Goal: Find specific page/section: Find specific page/section

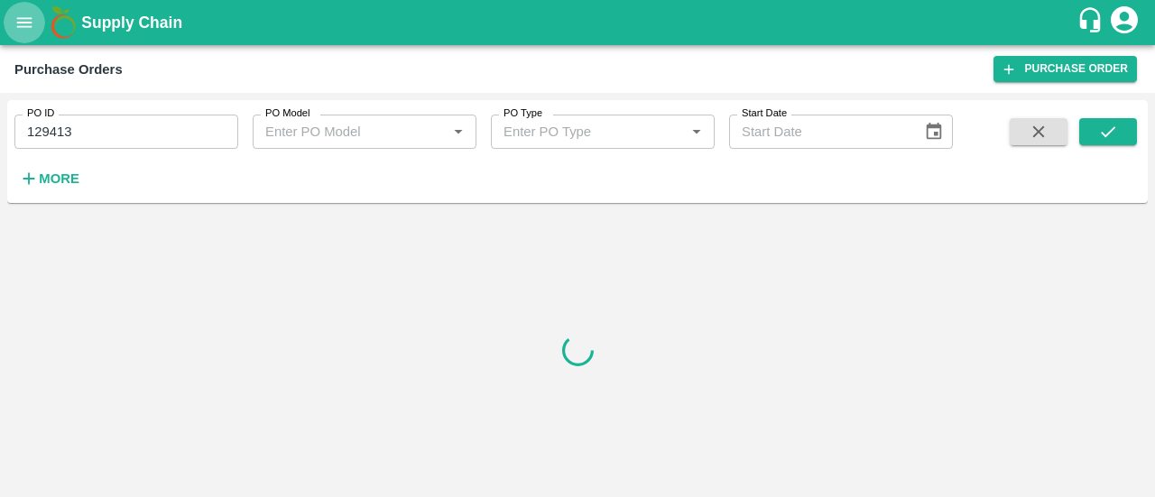
click at [14, 25] on button "open drawer" at bounding box center [25, 23] width 42 height 42
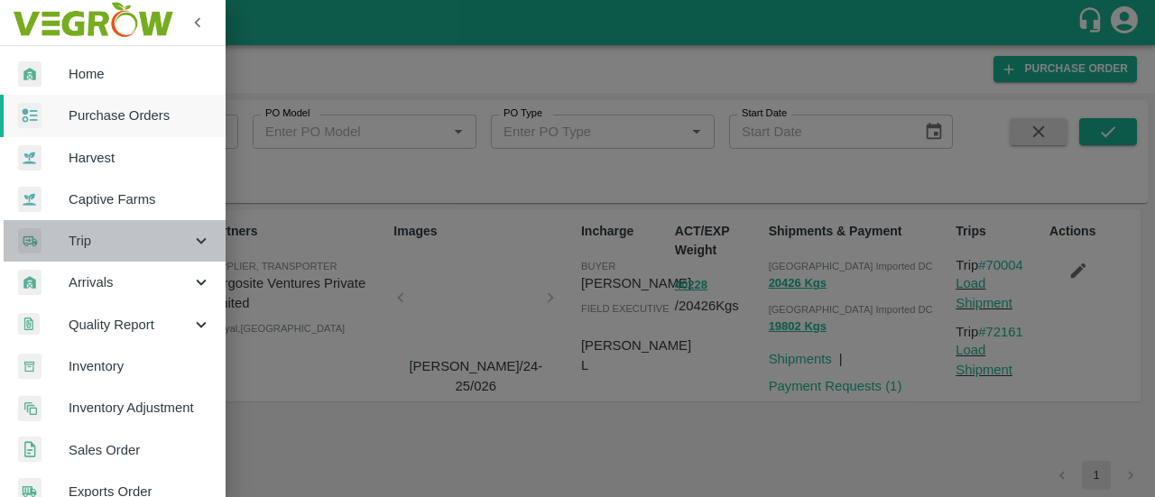
click at [128, 246] on span "Trip" at bounding box center [130, 241] width 123 height 20
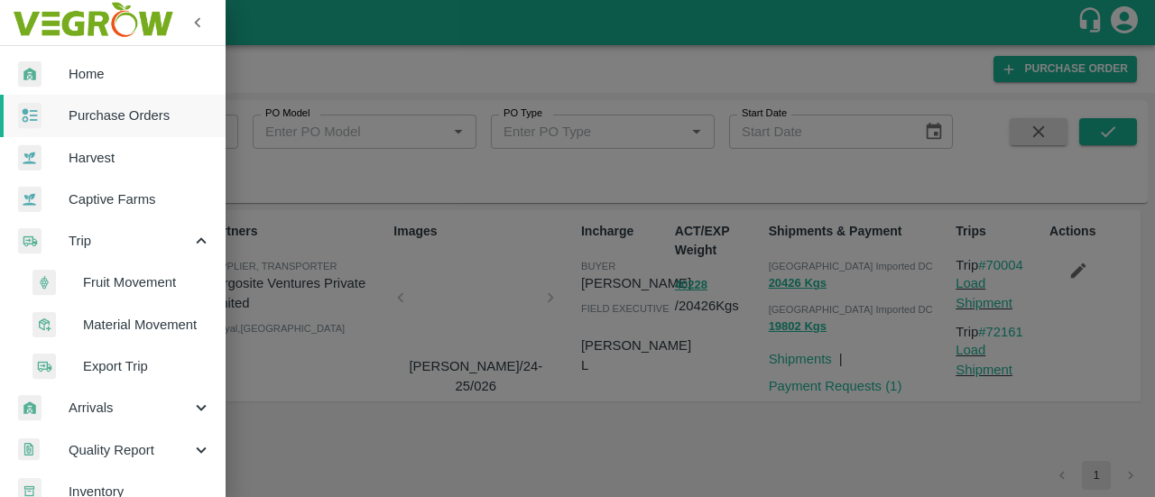
click at [98, 374] on span "Export Trip" at bounding box center [147, 366] width 128 height 20
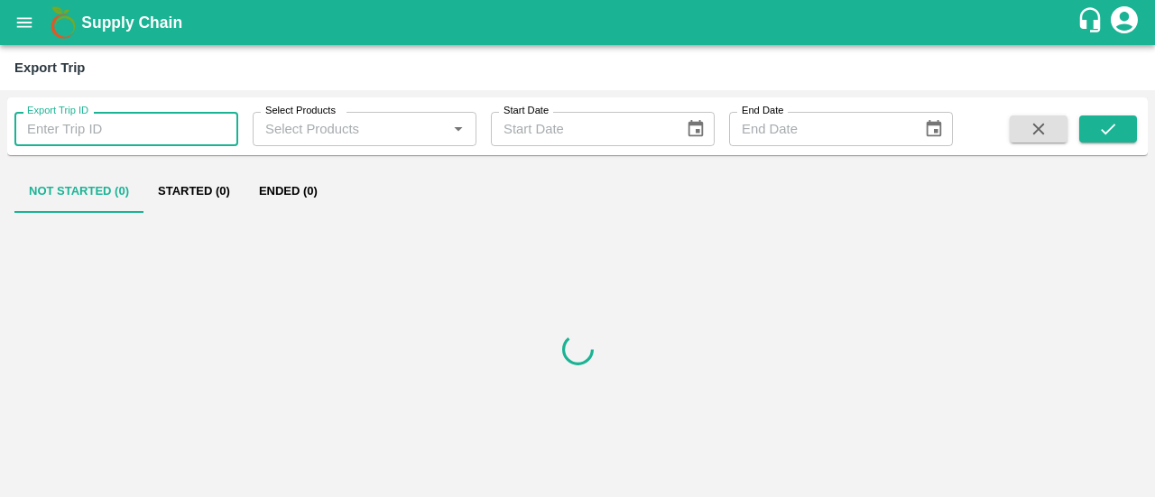
click at [88, 122] on input "Export Trip ID" at bounding box center [126, 129] width 224 height 34
type input "493"
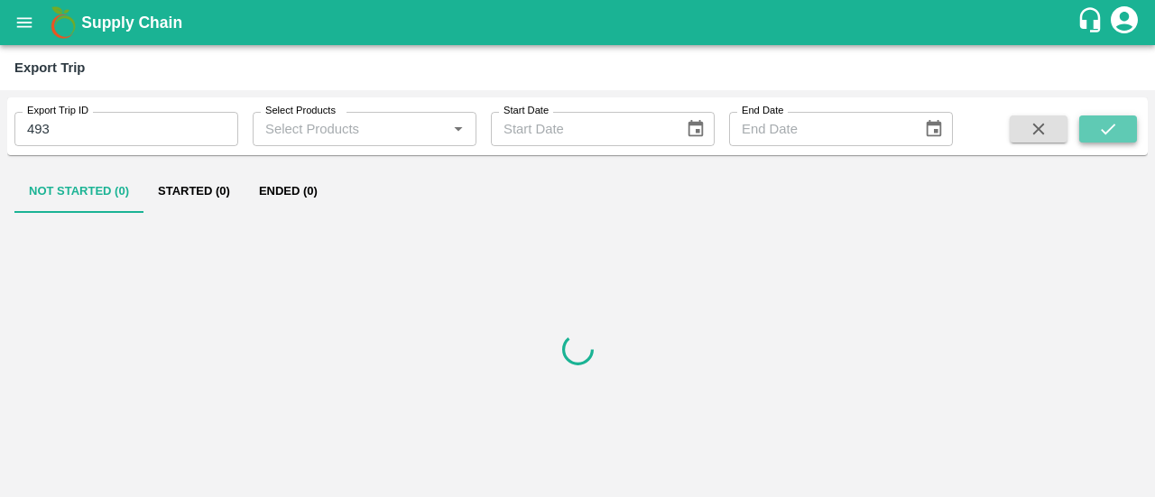
click at [1111, 130] on icon "submit" at bounding box center [1108, 129] width 20 height 20
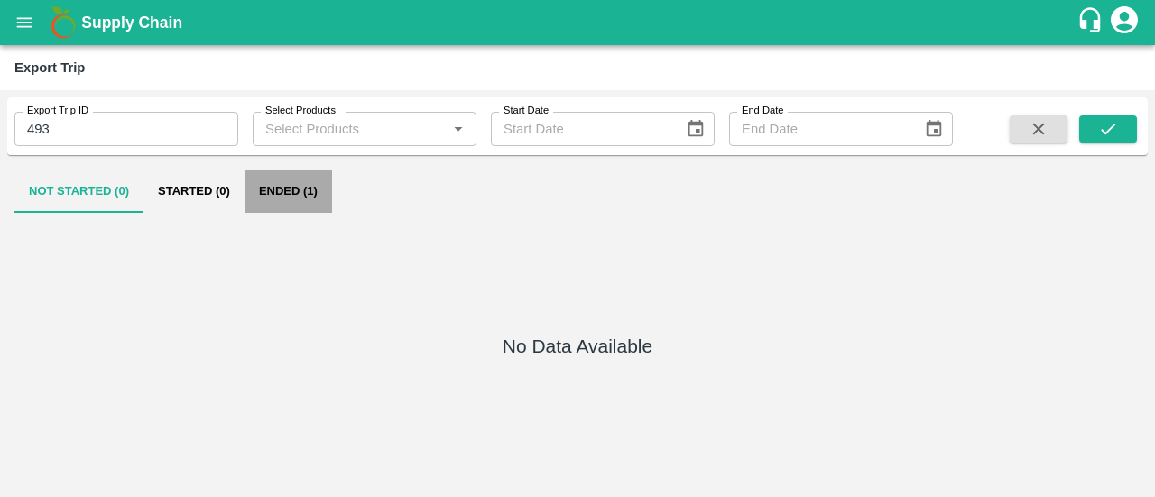
click at [282, 186] on button "Ended (1)" at bounding box center [289, 191] width 88 height 43
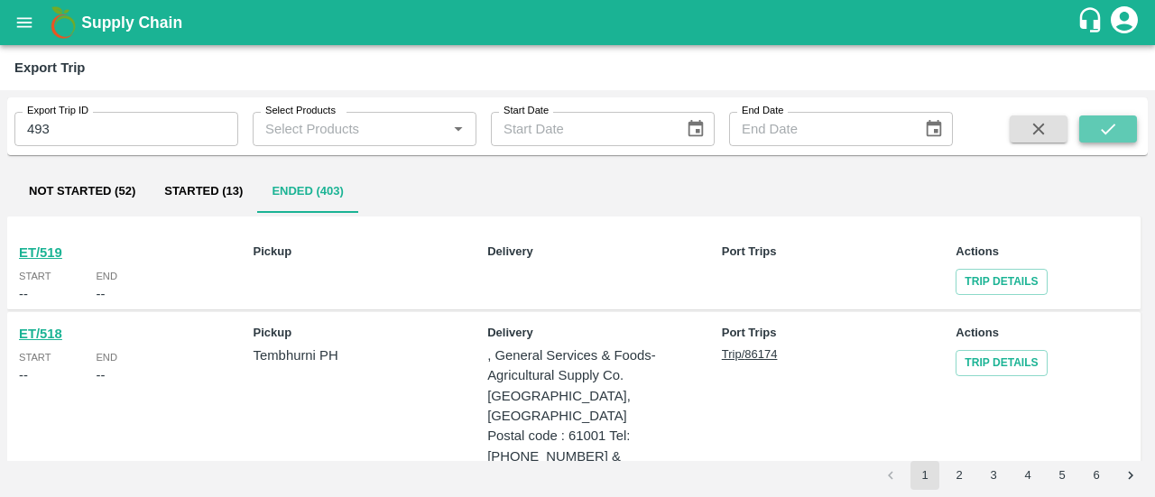
click at [1116, 119] on icon "submit" at bounding box center [1108, 129] width 20 height 20
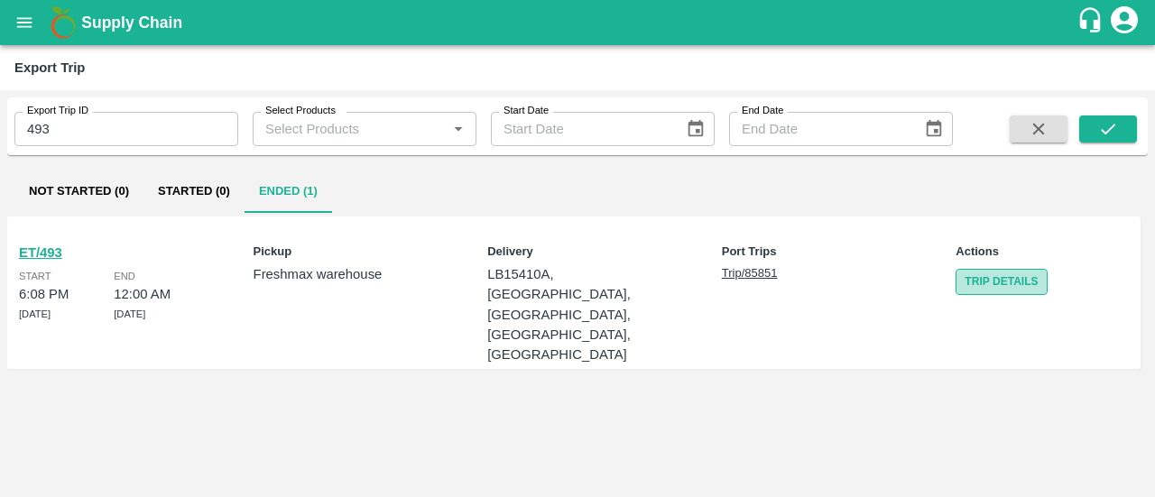
click at [995, 283] on link "Trip Details" at bounding box center [1001, 282] width 91 height 26
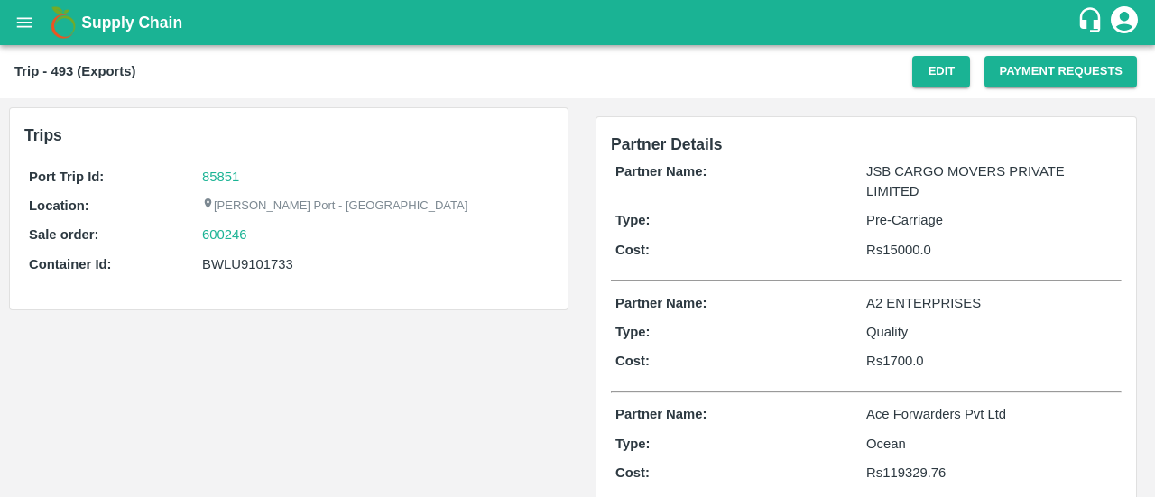
click at [903, 245] on p "Rs 15000.0" at bounding box center [991, 250] width 251 height 20
copy p "15000.0"
click at [903, 245] on p "Rs 15000.0" at bounding box center [991, 250] width 251 height 20
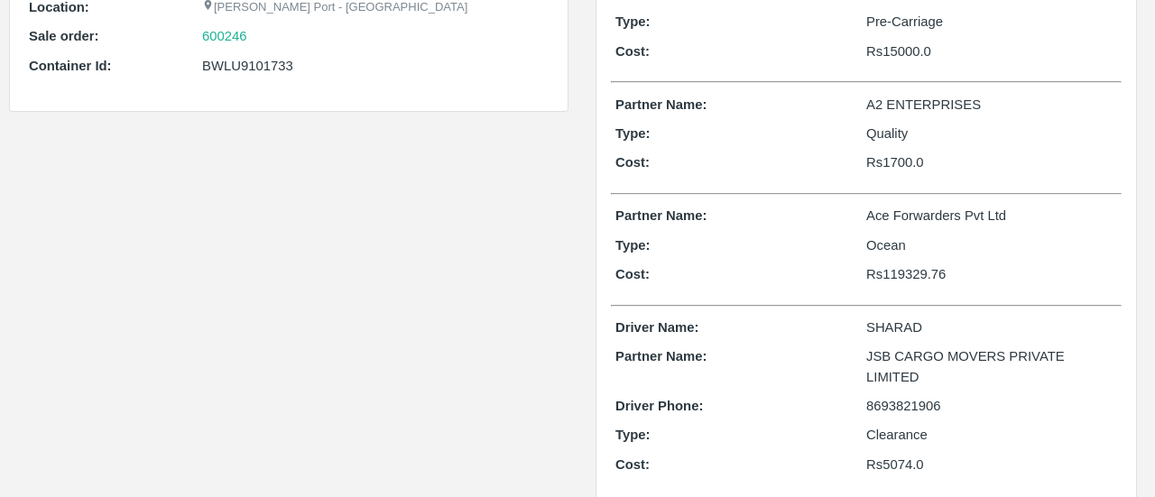
click at [899, 169] on p "Rs 1700.0" at bounding box center [991, 163] width 251 height 20
copy p "1700.0"
click at [884, 273] on p "Rs 119329.76" at bounding box center [991, 274] width 251 height 20
copy p "119329.76"
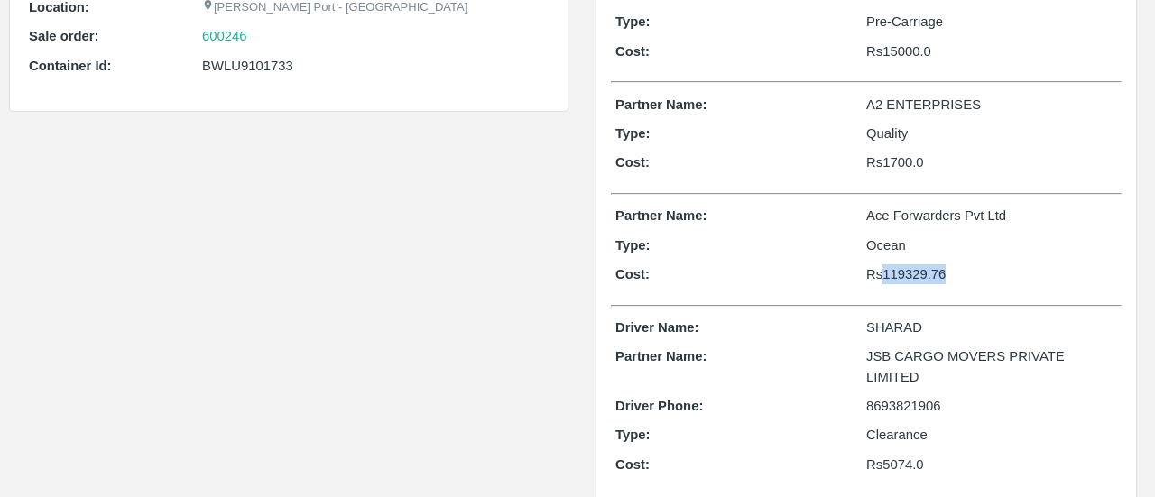
click at [884, 273] on p "Rs 119329.76" at bounding box center [991, 274] width 251 height 20
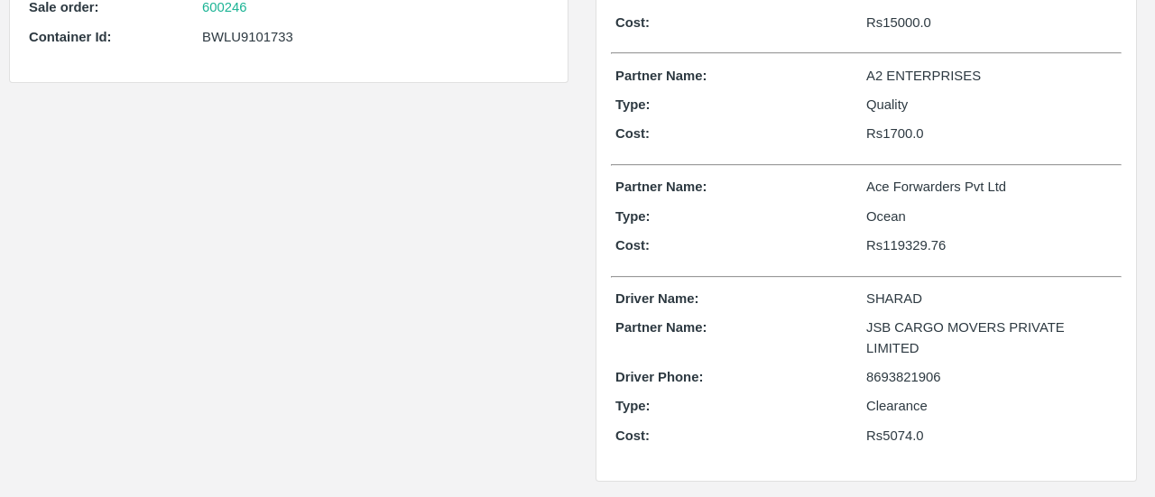
click at [884, 426] on p "Rs 5074.0" at bounding box center [991, 436] width 251 height 20
copy p "5074.0"
click at [884, 426] on p "Rs 5074.0" at bounding box center [991, 436] width 251 height 20
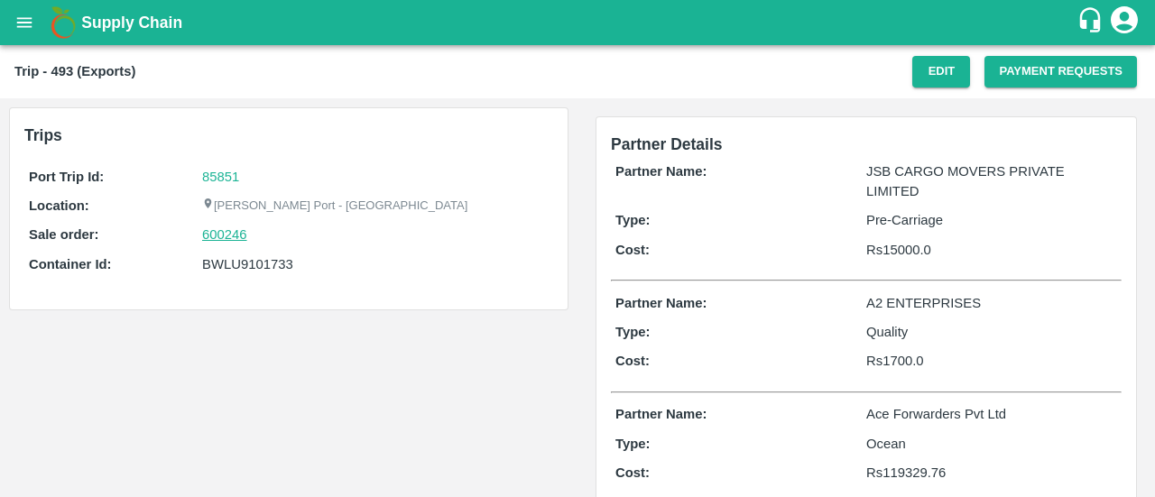
click at [213, 230] on link "600246" at bounding box center [224, 235] width 45 height 20
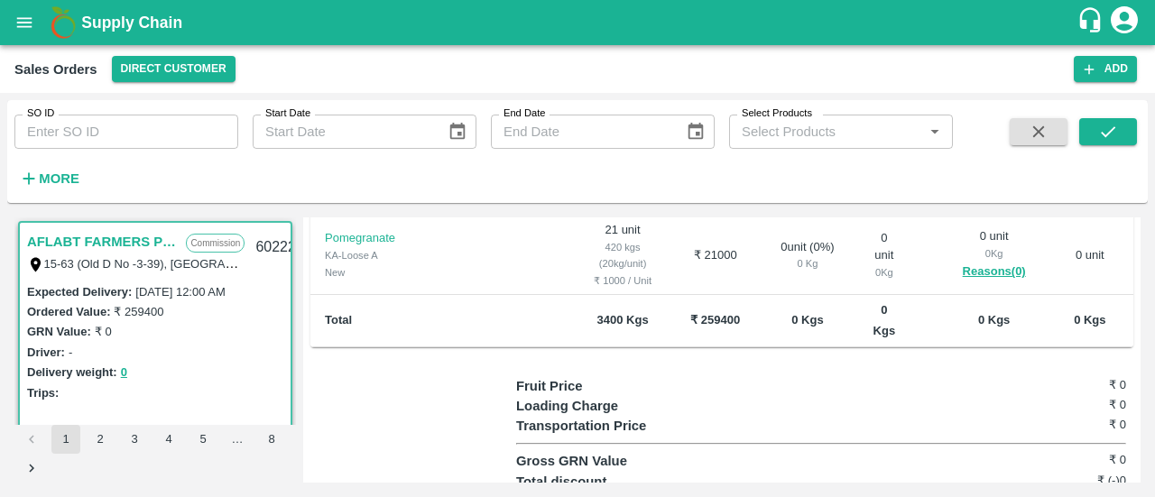
scroll to position [597, 0]
drag, startPoint x: 565, startPoint y: 305, endPoint x: 509, endPoint y: 304, distance: 56.0
click at [575, 304] on td "3400 Kgs" at bounding box center [623, 320] width 97 height 52
copy b "3400"
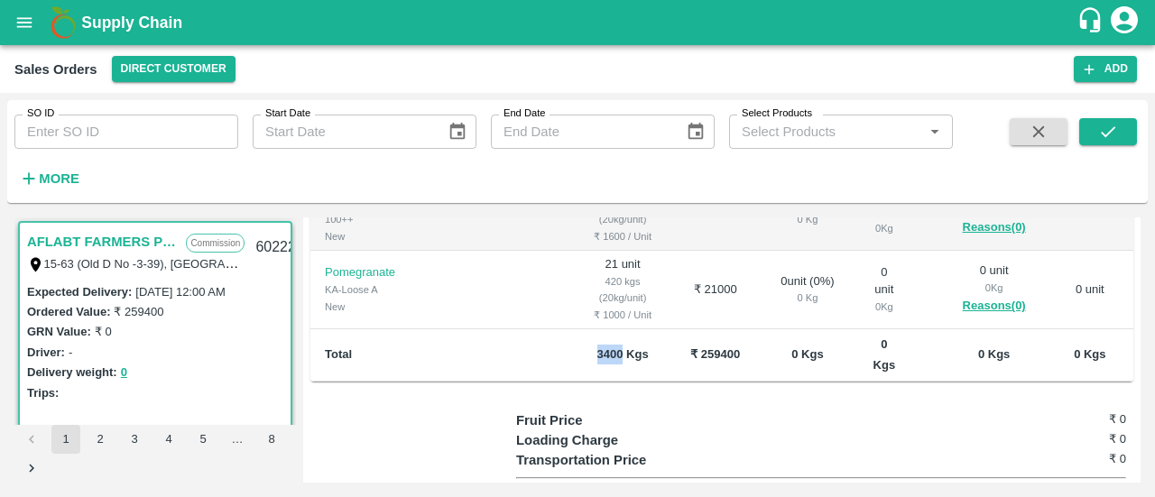
scroll to position [653, 0]
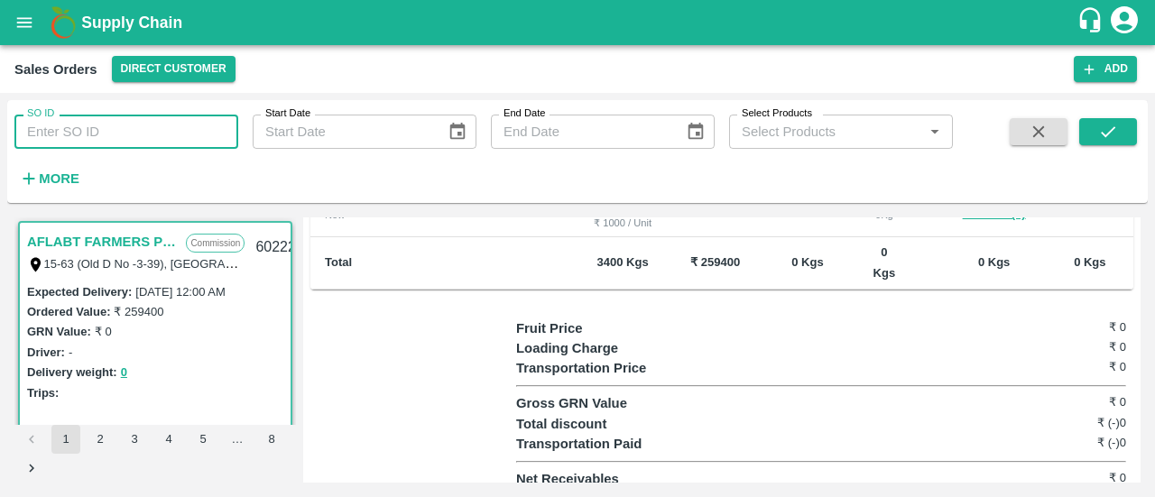
click at [177, 133] on input "SO ID" at bounding box center [126, 132] width 224 height 34
paste input "601439"
type input "601439"
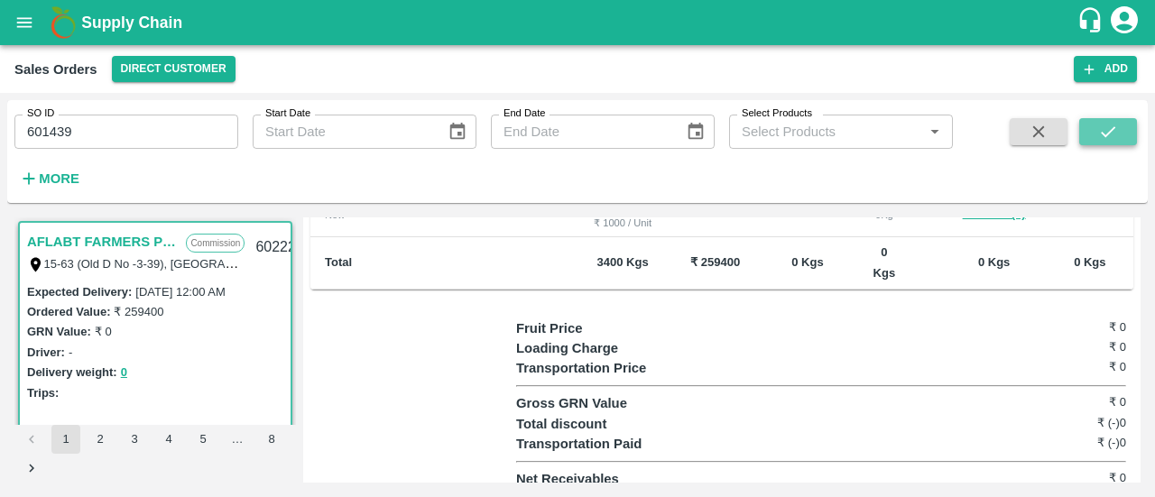
click at [1087, 126] on button "submit" at bounding box center [1108, 131] width 58 height 27
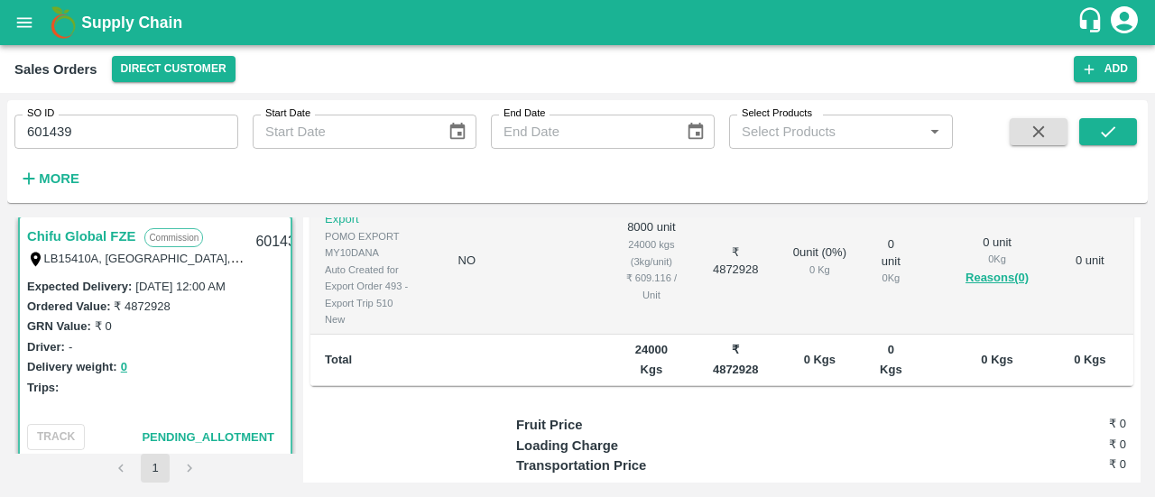
scroll to position [496, 0]
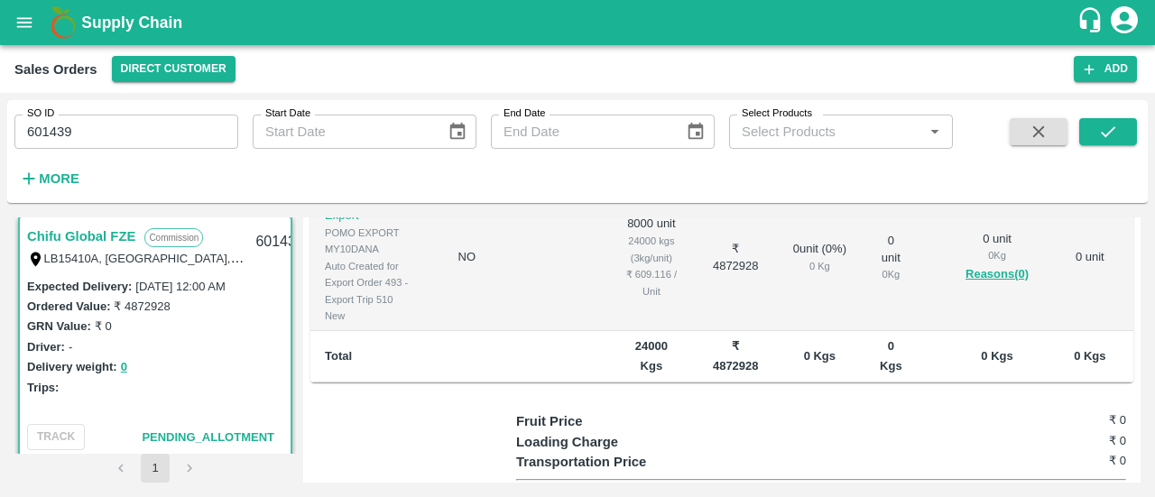
click at [635, 339] on b "24000 Kgs" at bounding box center [651, 355] width 32 height 33
copy b "24000"
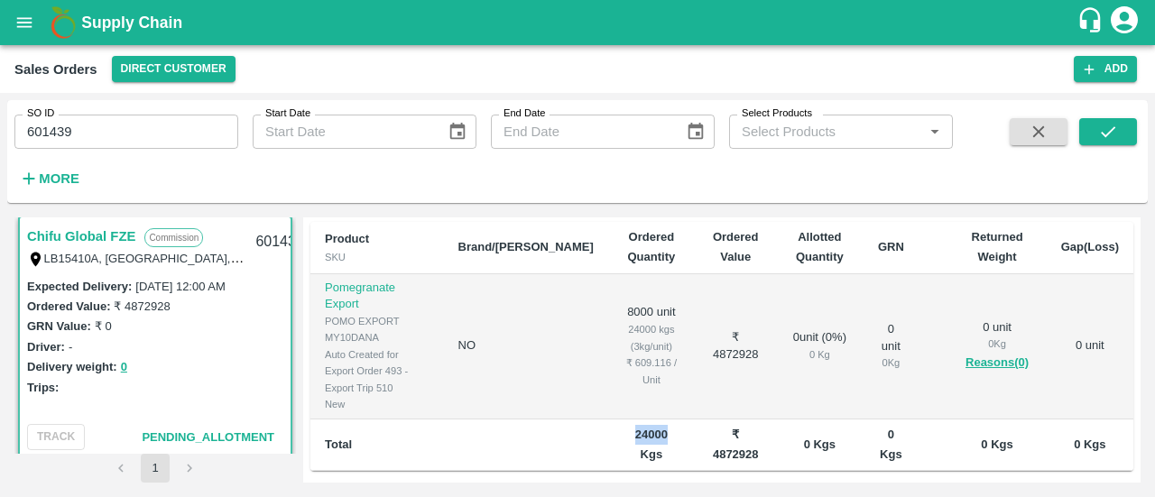
scroll to position [410, 0]
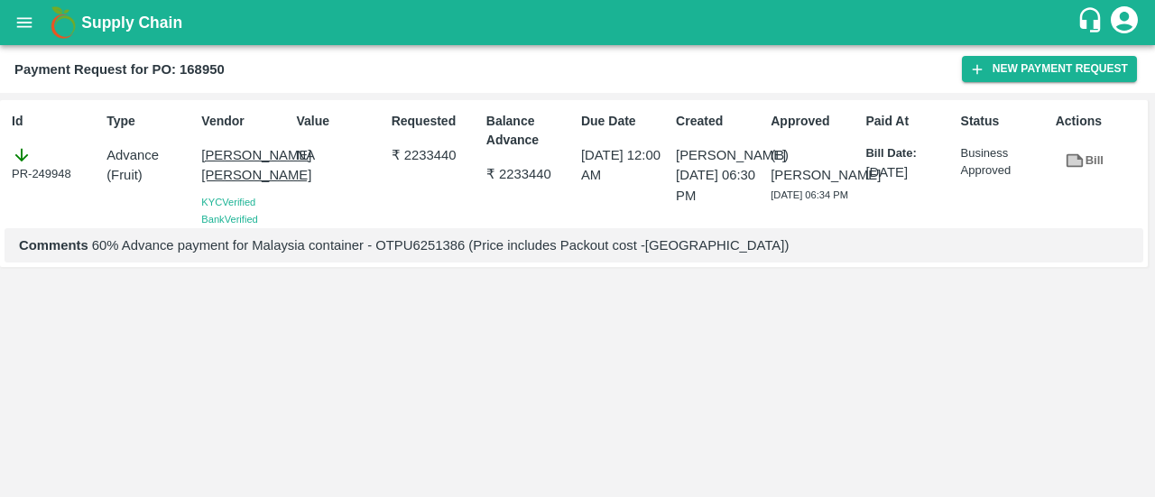
click at [188, 74] on b "Payment Request for PO: 168950" at bounding box center [119, 69] width 210 height 14
copy b "168950"
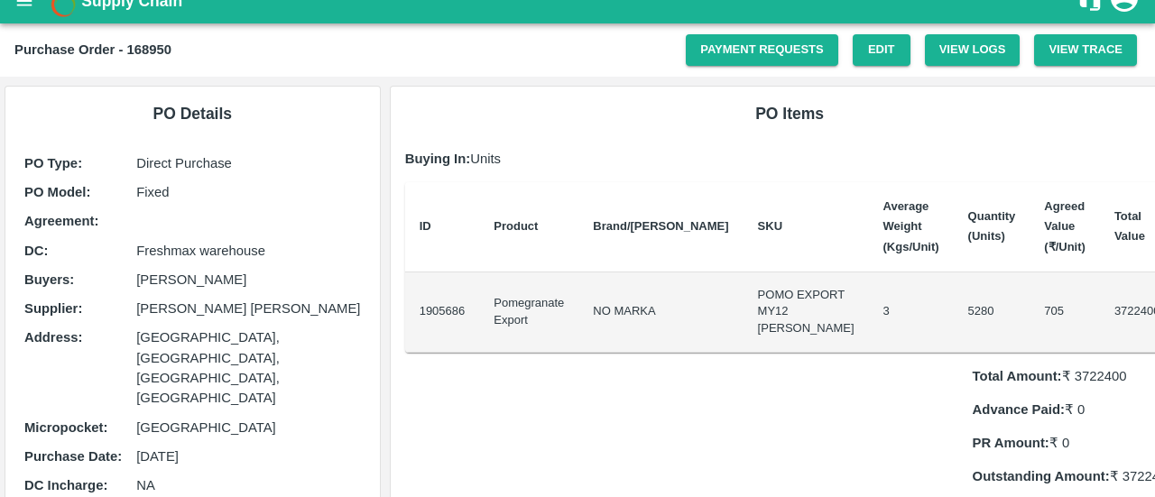
scroll to position [23, 0]
